Goal: Navigation & Orientation: Find specific page/section

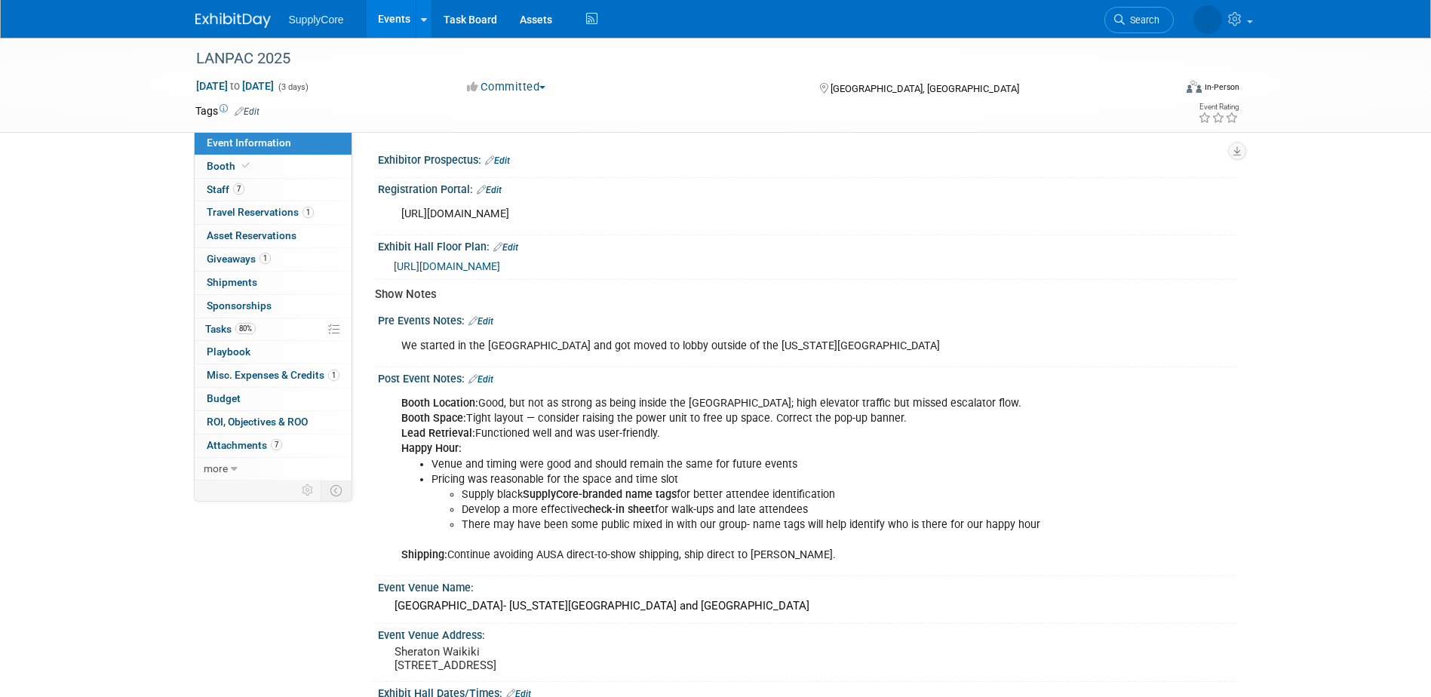
click at [257, 16] on img at bounding box center [232, 20] width 75 height 15
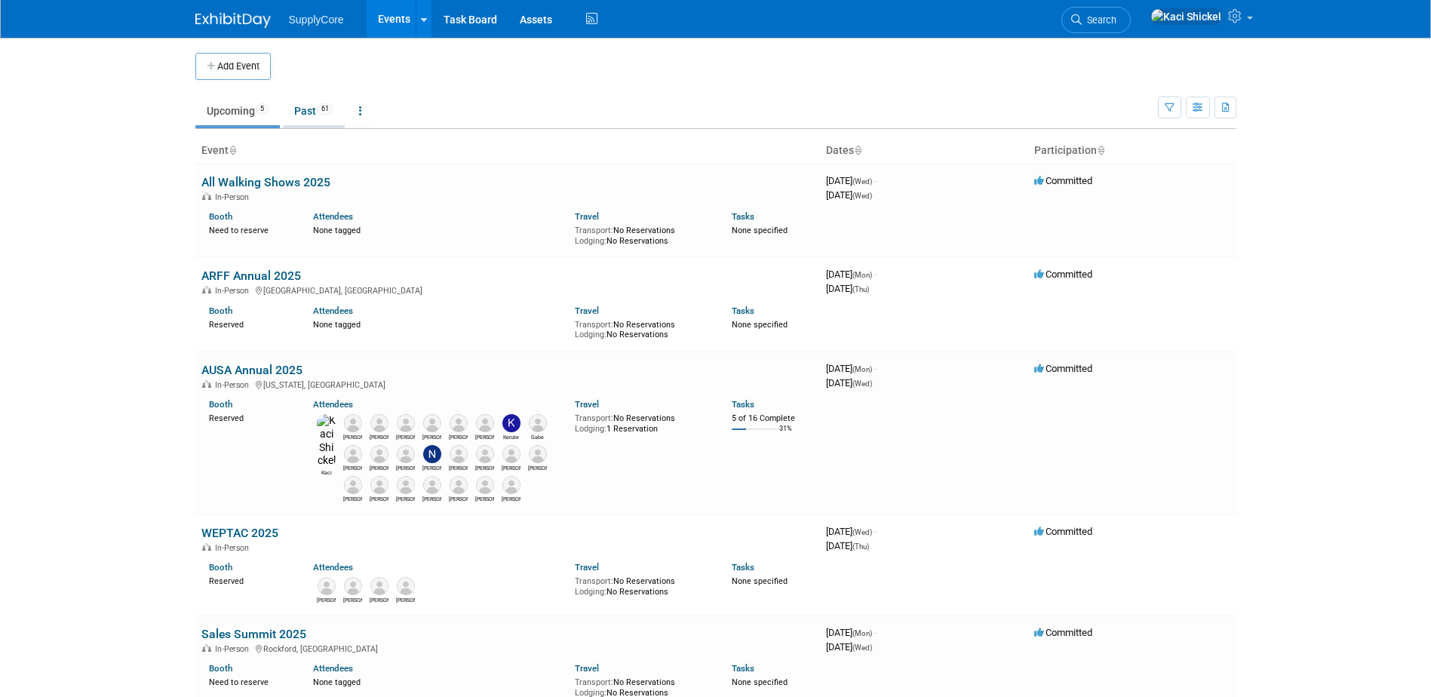
click at [317, 110] on link "Past 61" at bounding box center [314, 111] width 62 height 29
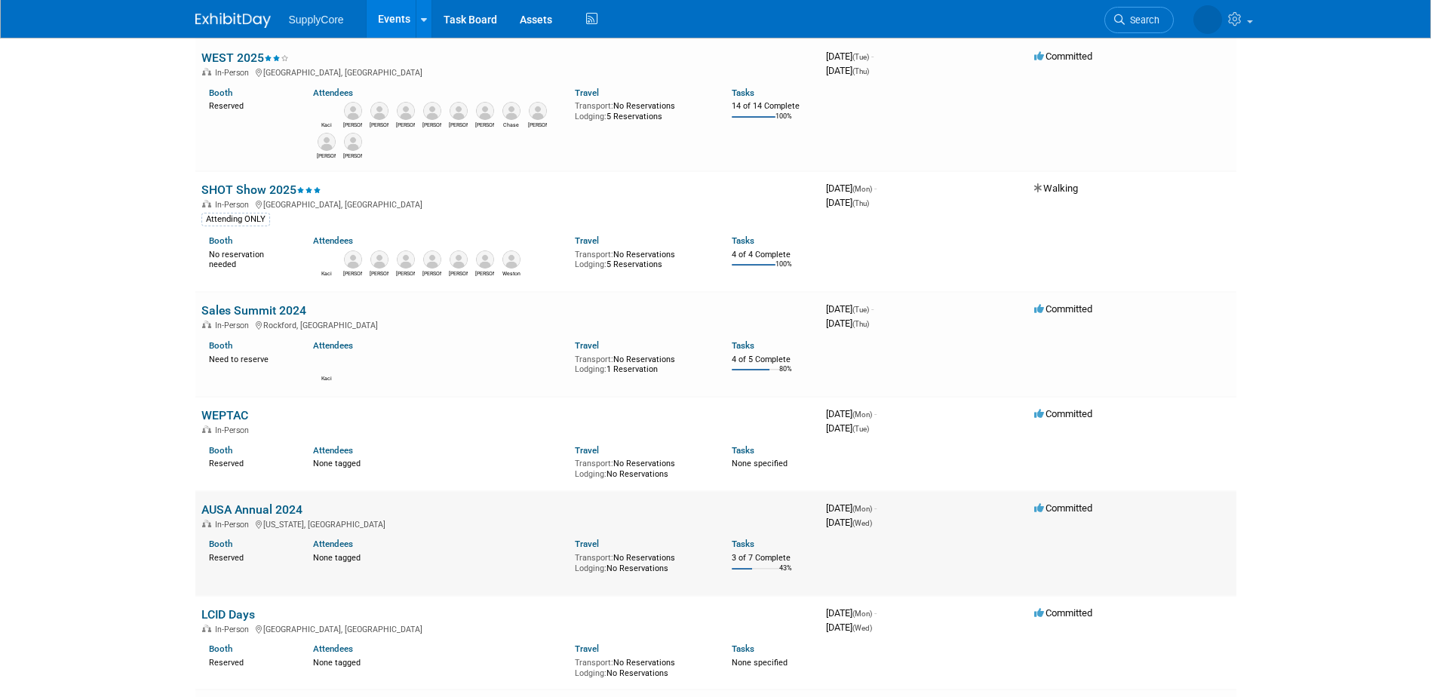
scroll to position [2489, 0]
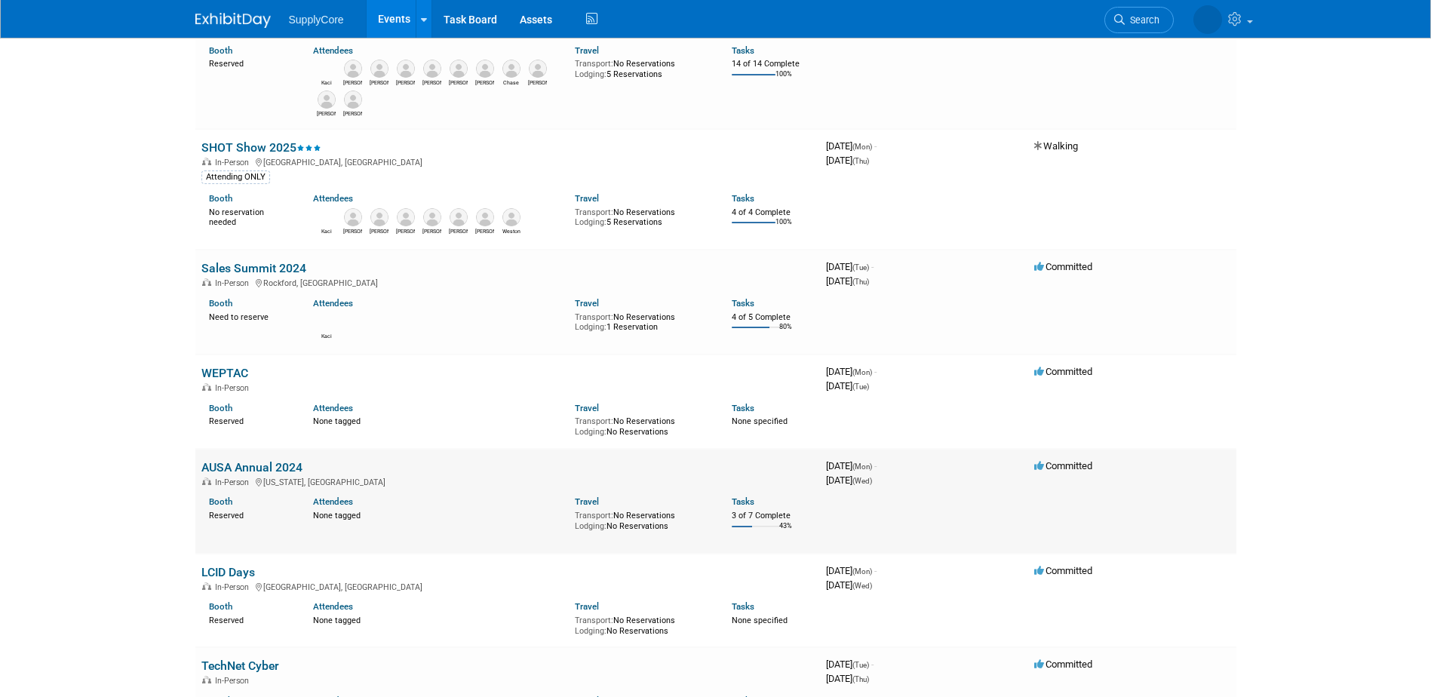
click at [281, 467] on link "AUSA Annual 2024" at bounding box center [251, 467] width 101 height 14
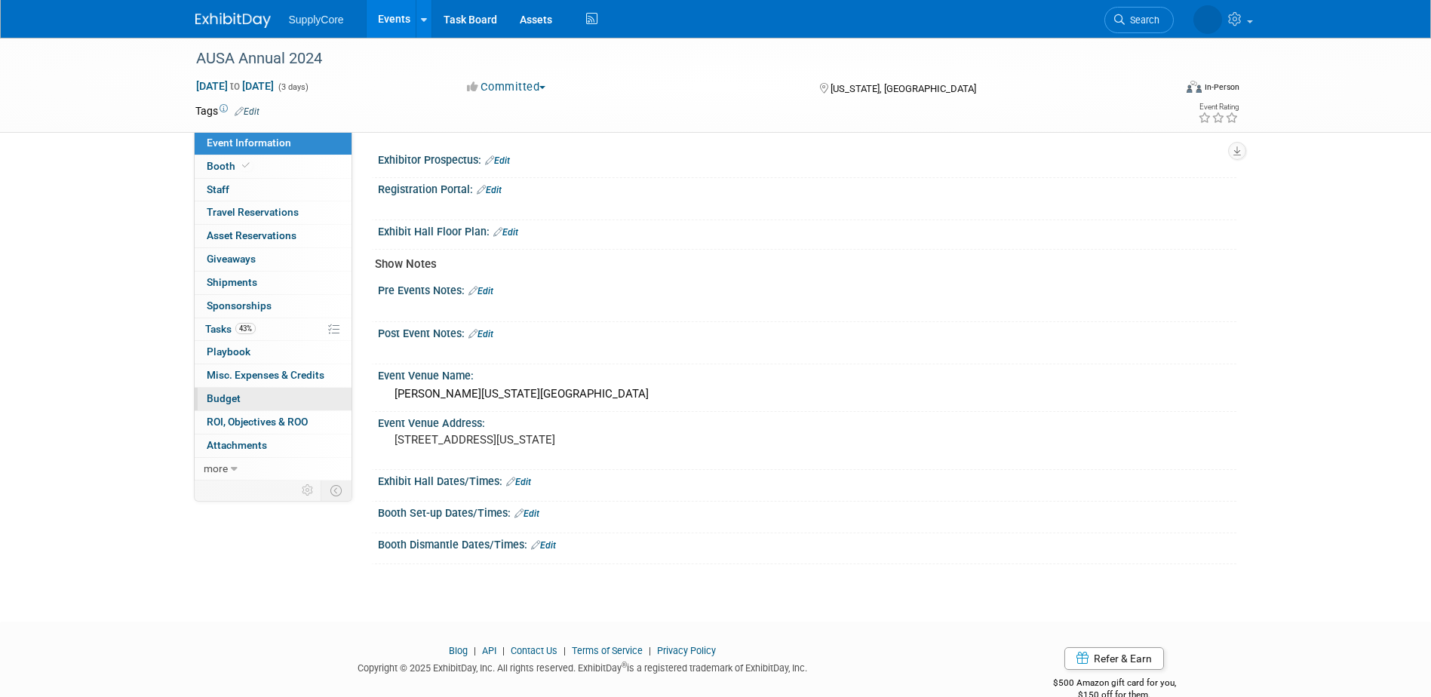
click at [235, 392] on span "Budget" at bounding box center [224, 398] width 34 height 12
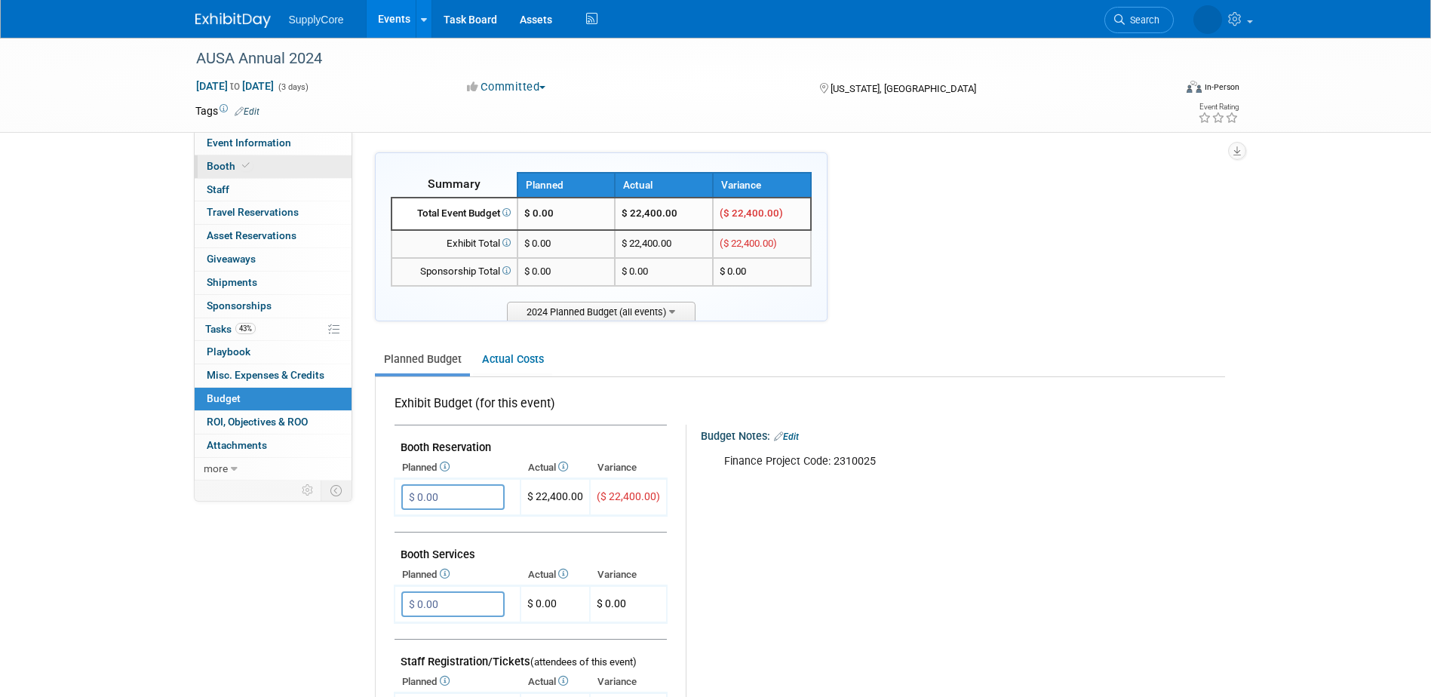
click at [264, 159] on link "Booth" at bounding box center [273, 166] width 157 height 23
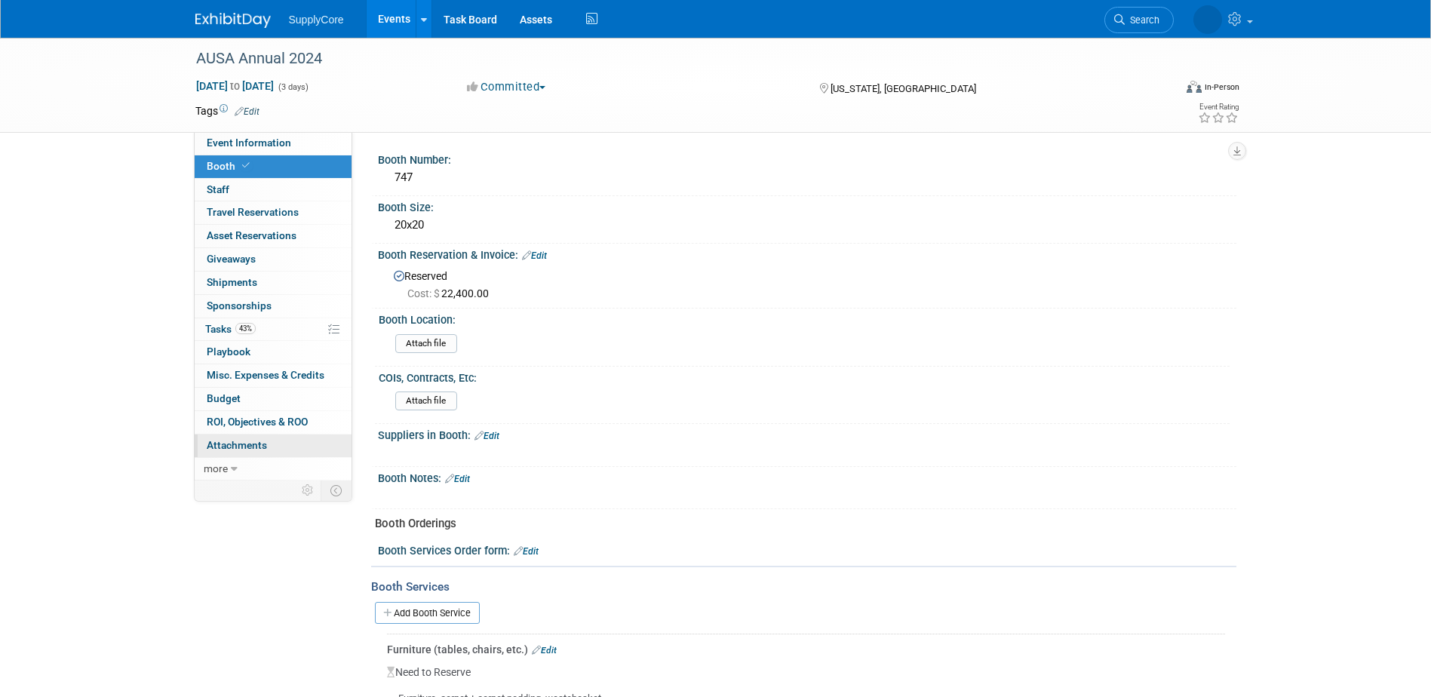
click at [259, 447] on span "Attachments 0" at bounding box center [237, 445] width 60 height 12
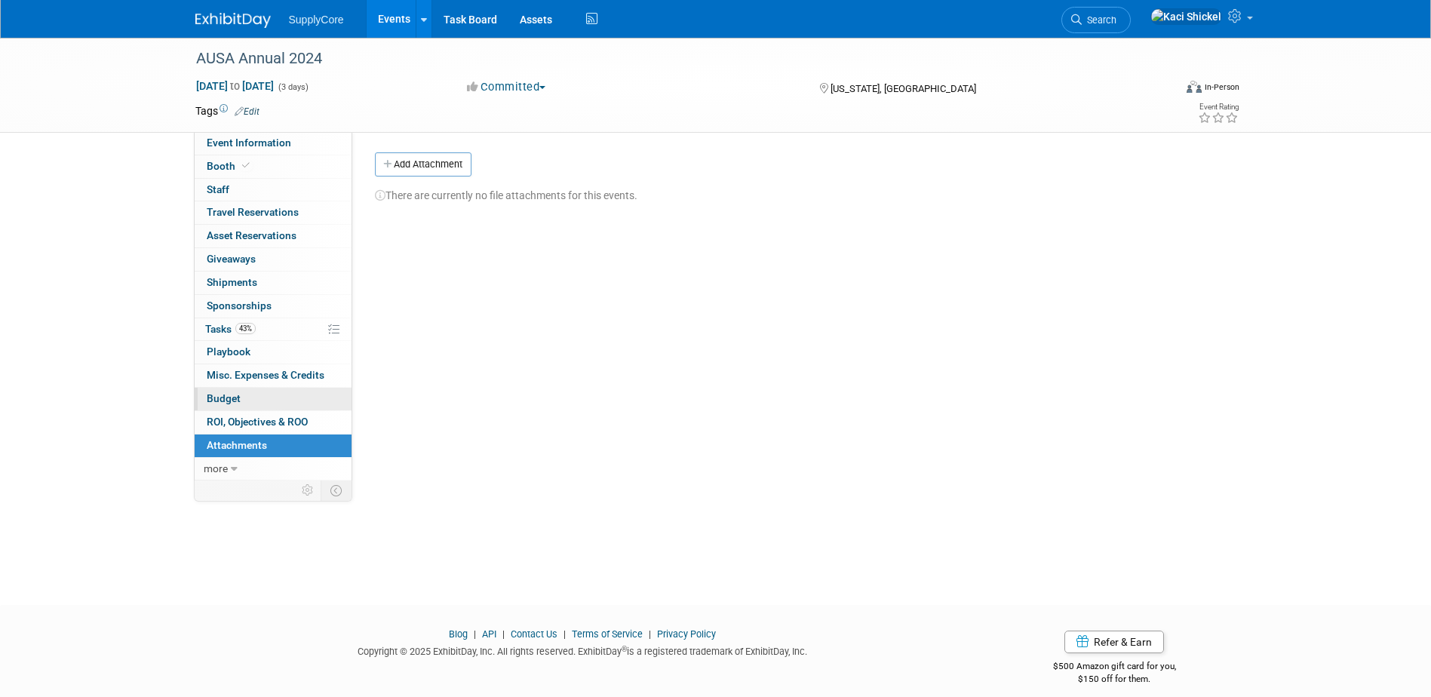
click at [238, 398] on span "Budget" at bounding box center [224, 398] width 34 height 12
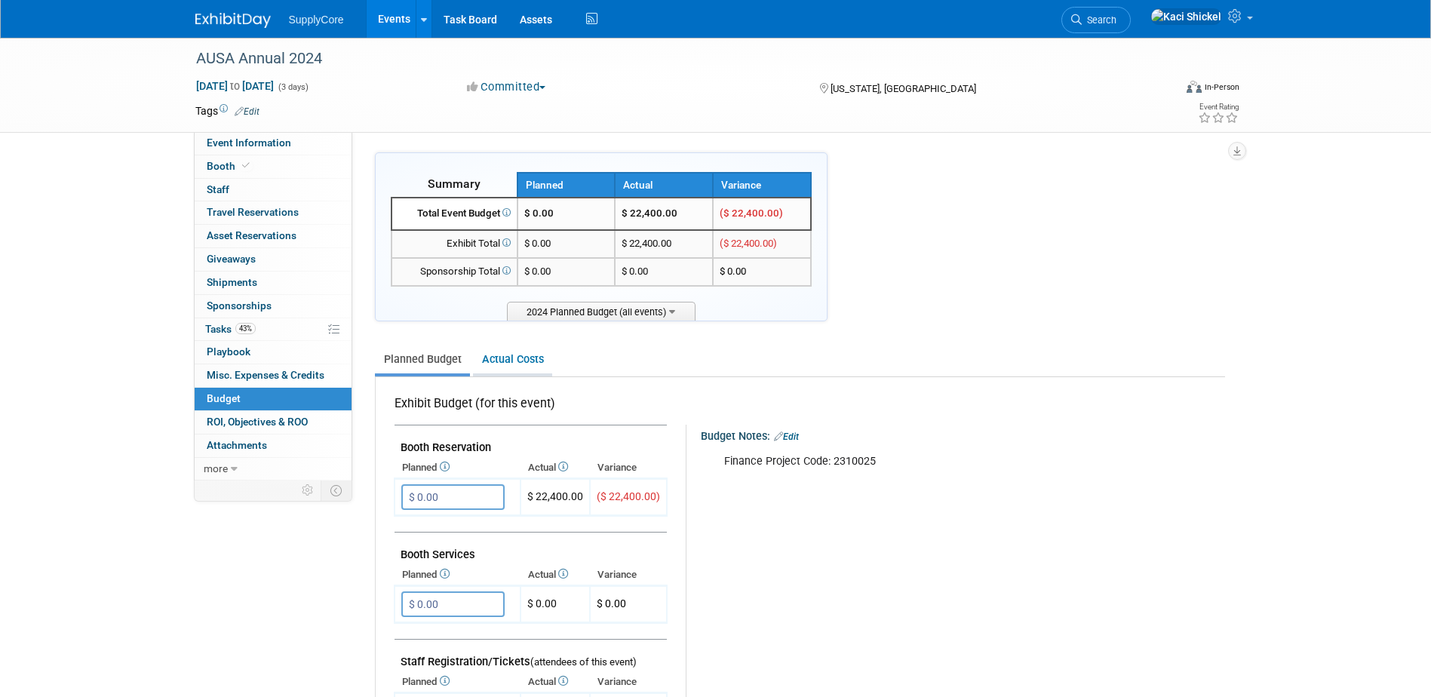
click at [520, 359] on link "Actual Costs" at bounding box center [512, 359] width 79 height 28
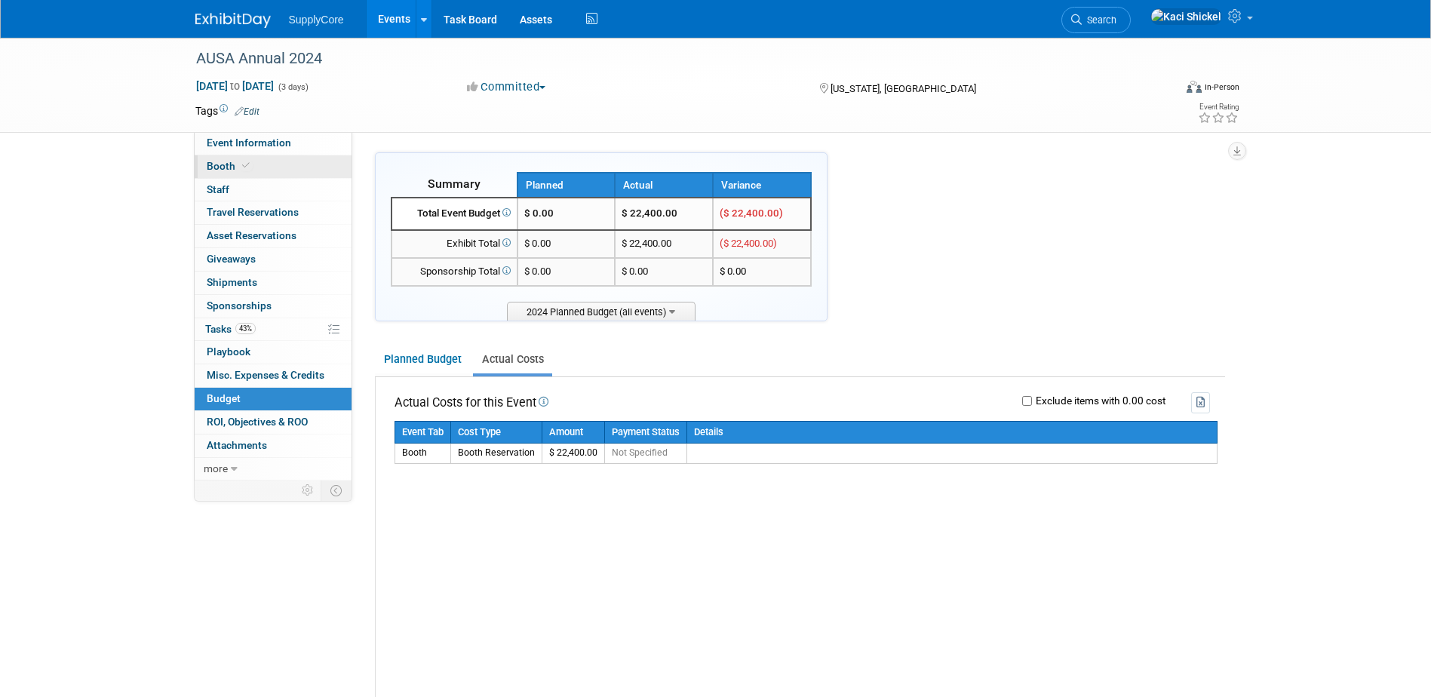
click at [226, 174] on link "Booth" at bounding box center [273, 166] width 157 height 23
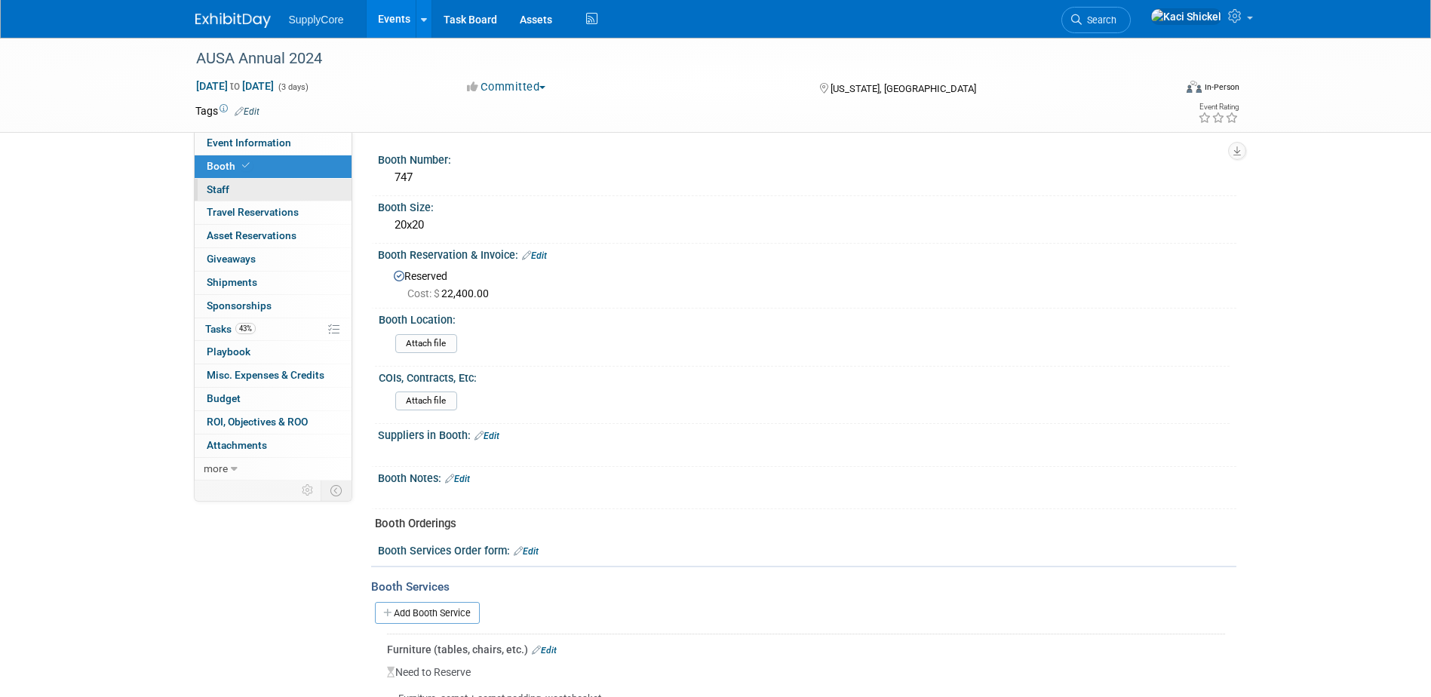
click at [238, 190] on link "0 Staff 0" at bounding box center [273, 190] width 157 height 23
